Goal: Information Seeking & Learning: Learn about a topic

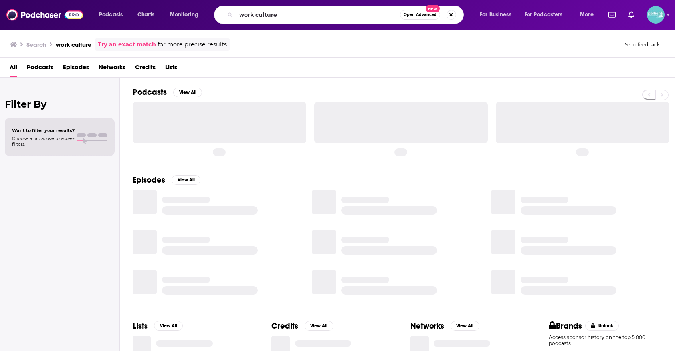
click at [287, 16] on input "work culture" at bounding box center [318, 14] width 164 height 13
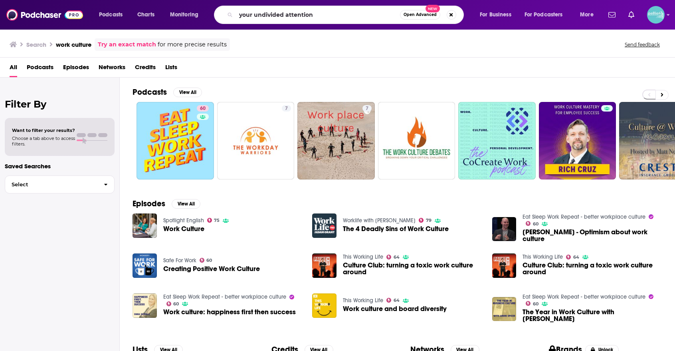
type input "your undivided attention"
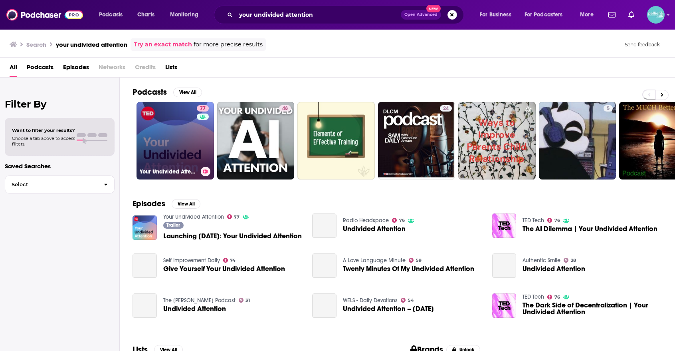
click at [162, 137] on link "77 Your Undivided Attention" at bounding box center [175, 140] width 77 height 77
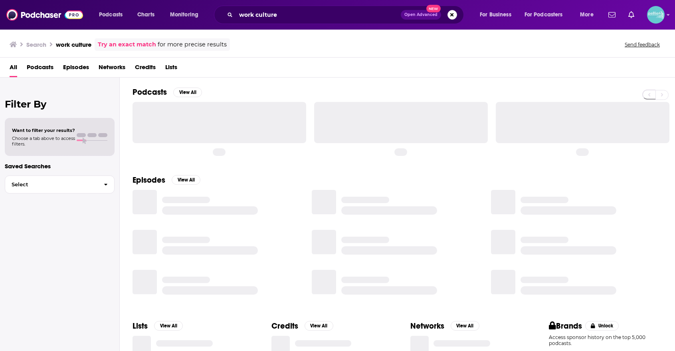
click at [78, 68] on span "Episodes" at bounding box center [76, 69] width 26 height 16
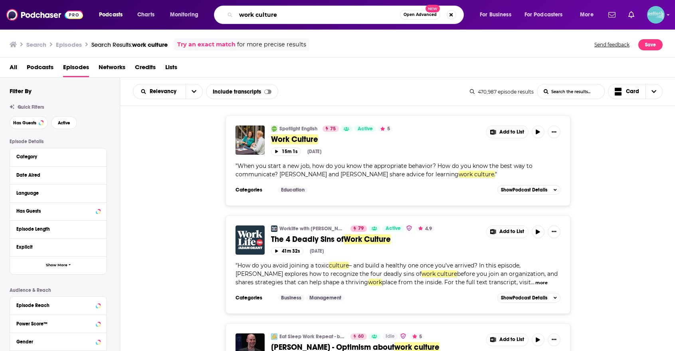
click at [275, 16] on input "work culture" at bounding box center [318, 14] width 164 height 13
type input "AI"
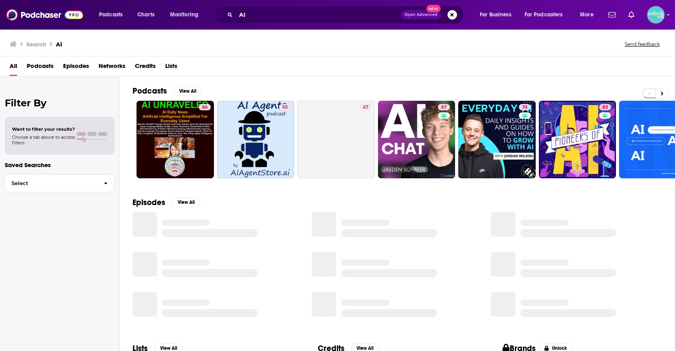
click at [82, 71] on span "Episodes" at bounding box center [76, 68] width 26 height 16
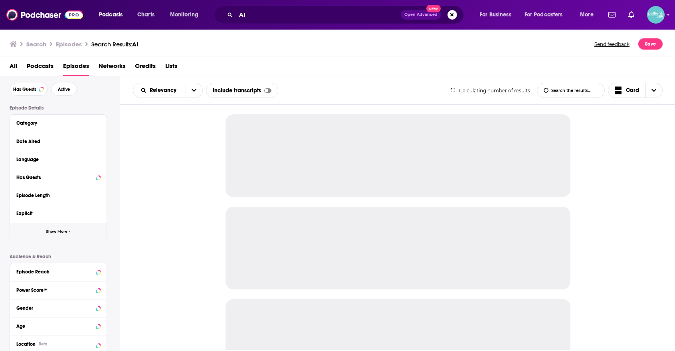
scroll to position [33, 0]
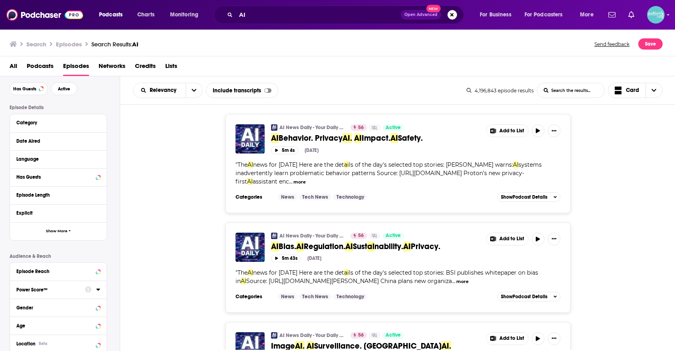
click at [71, 290] on div "Power Score™" at bounding box center [48, 290] width 64 height 6
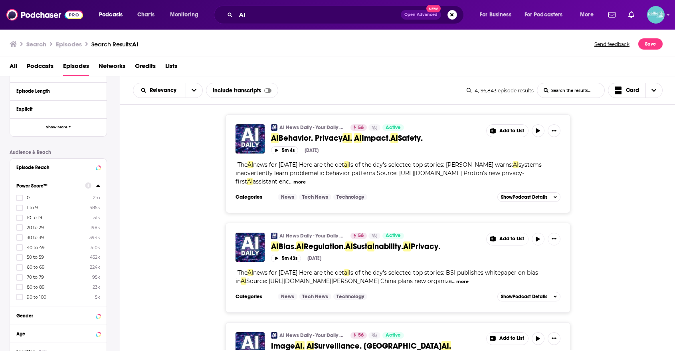
scroll to position [140, 0]
click at [42, 291] on span "90 to 100" at bounding box center [37, 294] width 20 height 6
click at [20, 296] on input "multiSelectOption-90-10" at bounding box center [20, 296] width 0 height 0
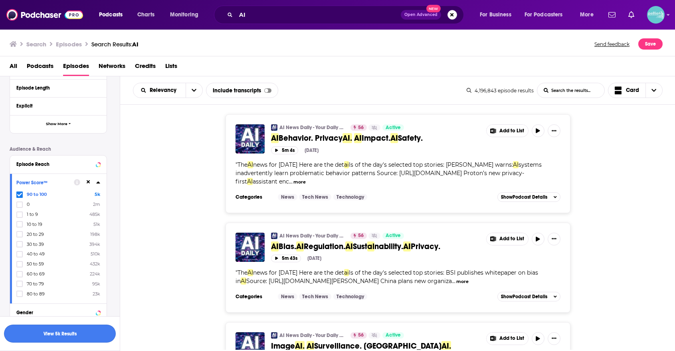
click at [49, 334] on button "View 5k Results" at bounding box center [60, 333] width 112 height 18
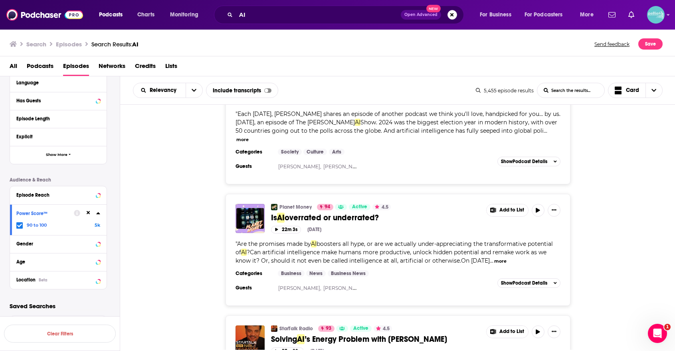
scroll to position [2613, 0]
